Goal: Navigation & Orientation: Find specific page/section

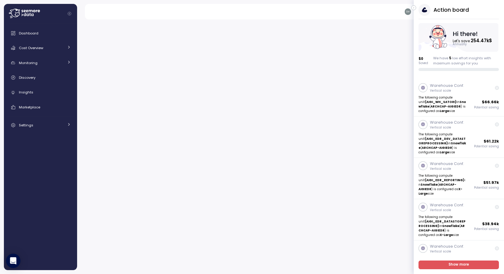
click at [413, 7] on icon "button" at bounding box center [413, 7] width 3 height 7
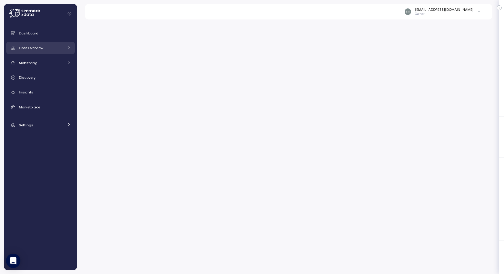
click at [37, 49] on span "Cost Overview" at bounding box center [31, 48] width 24 height 5
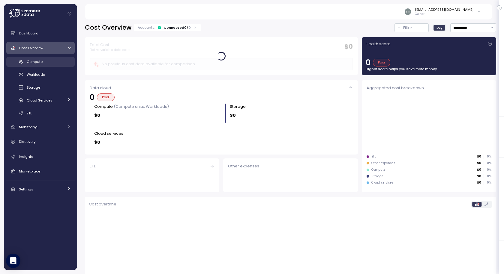
click at [40, 60] on span "Compute" at bounding box center [35, 61] width 16 height 5
